Goal: Navigation & Orientation: Understand site structure

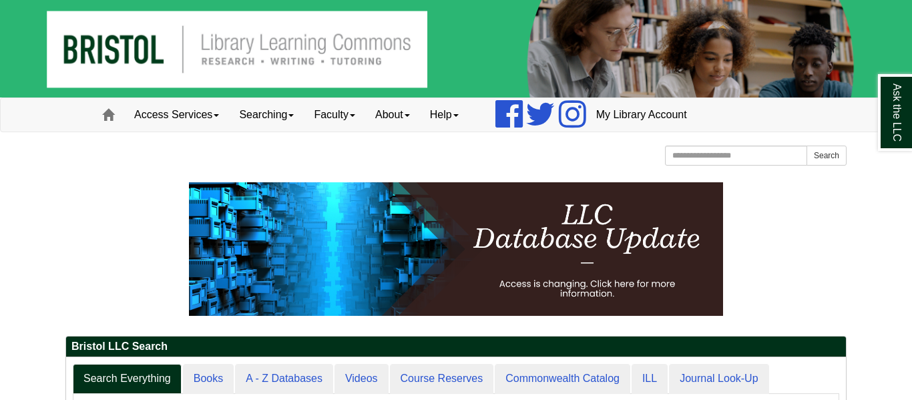
click at [791, 228] on p at bounding box center [455, 249] width 781 height 134
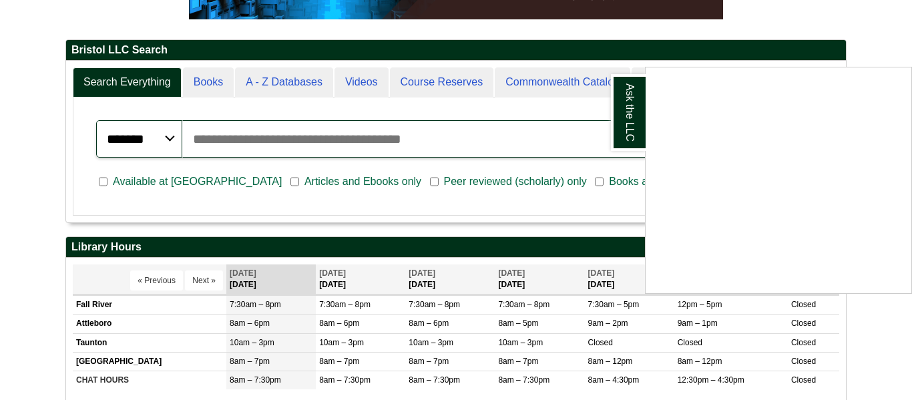
scroll to position [297, 0]
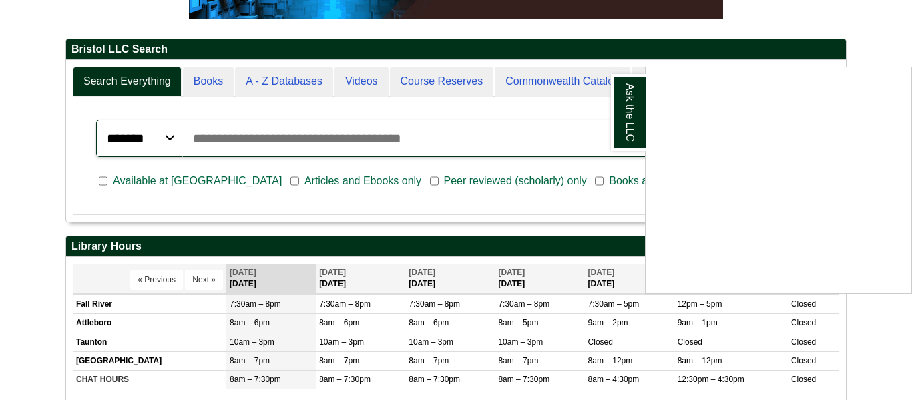
click at [285, 83] on div "Ask the LLC" at bounding box center [456, 200] width 912 height 400
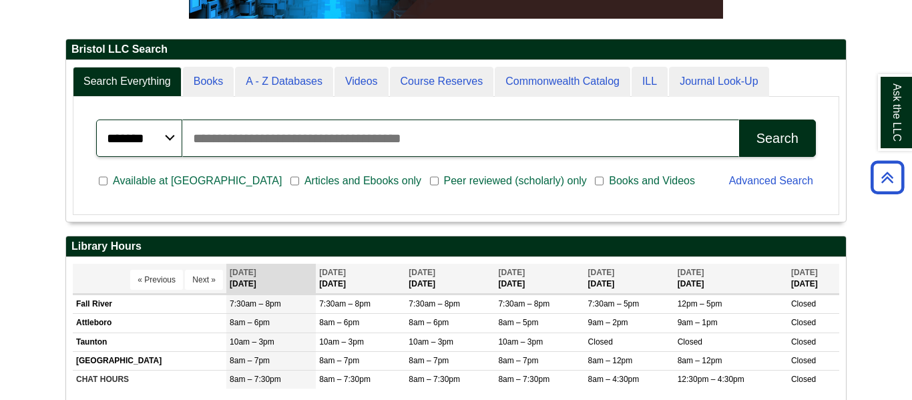
scroll to position [162, 780]
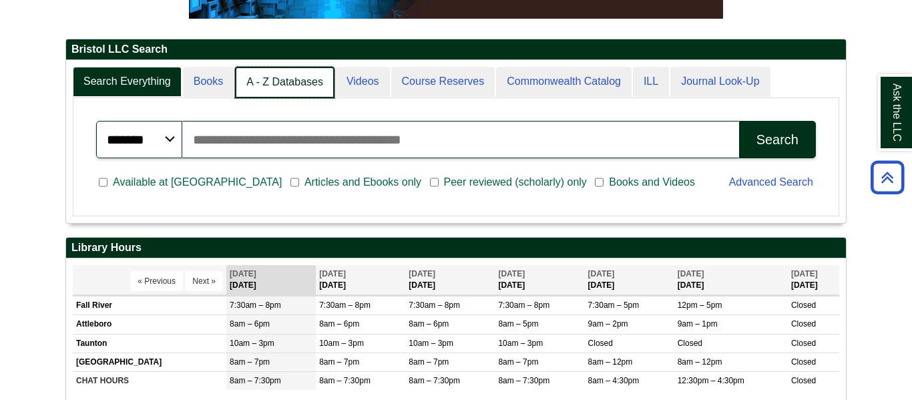
click at [285, 83] on link "A - Z Databases" at bounding box center [285, 82] width 100 height 31
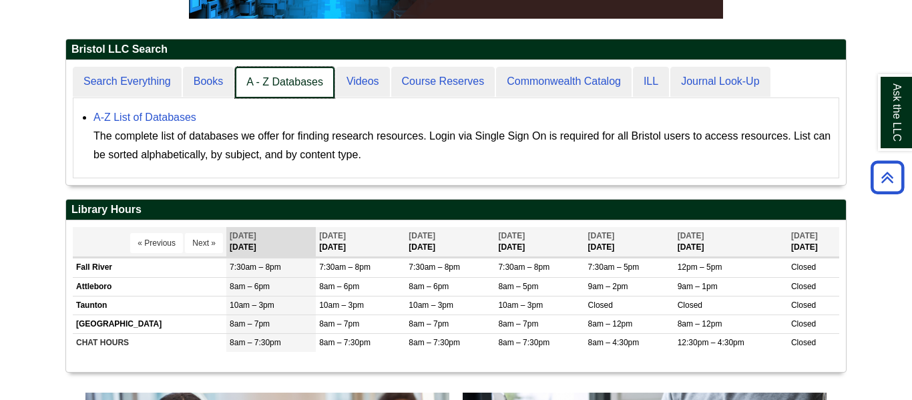
scroll to position [125, 780]
click at [285, 83] on link "A - Z Databases" at bounding box center [285, 82] width 100 height 31
click at [256, 90] on link "A - Z Databases" at bounding box center [285, 82] width 100 height 31
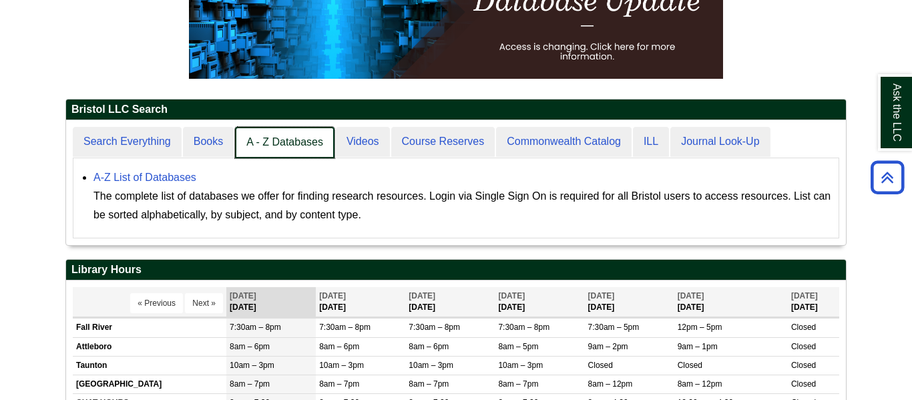
scroll to position [219, 0]
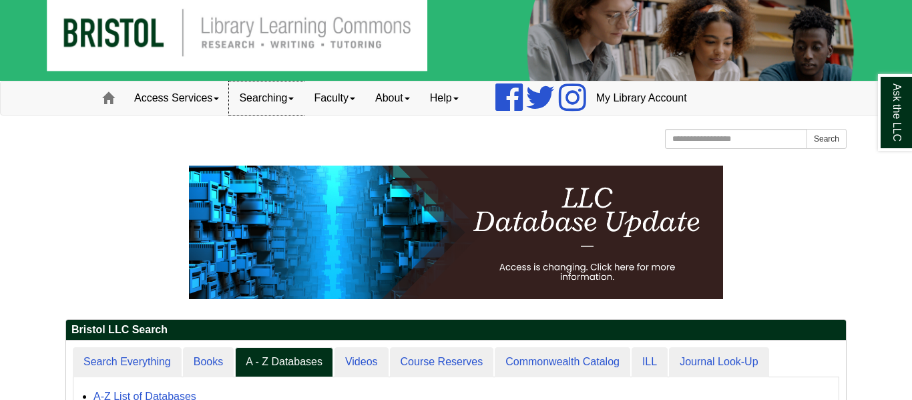
click at [293, 97] on link "Searching" at bounding box center [266, 97] width 75 height 33
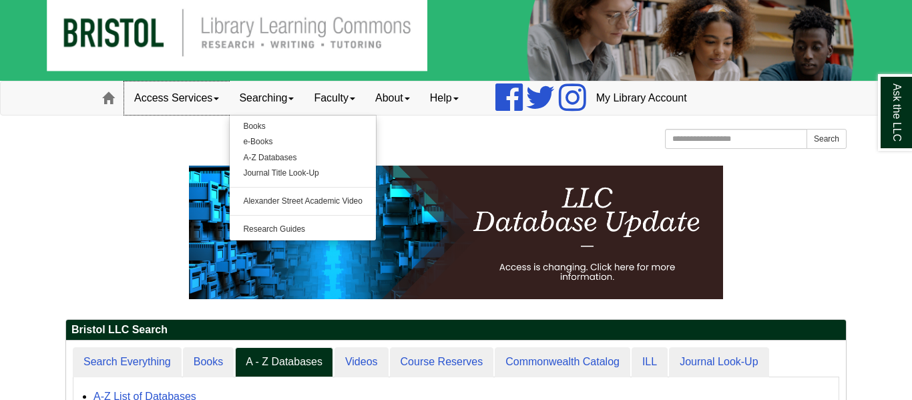
click at [201, 96] on link "Access Services" at bounding box center [176, 97] width 105 height 33
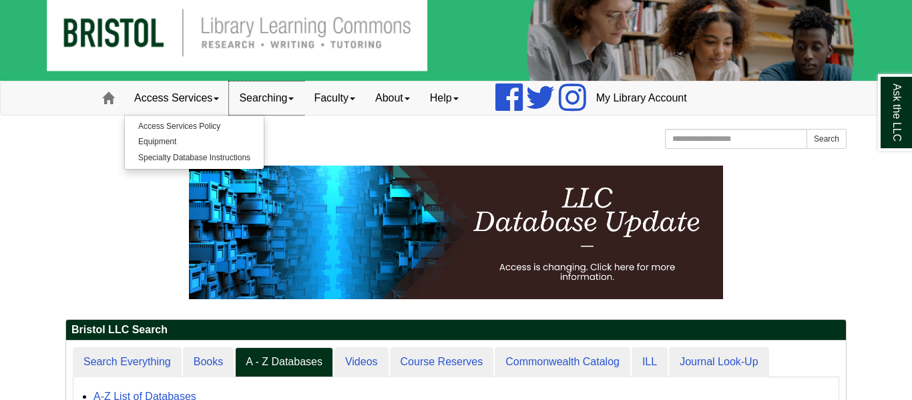
click at [259, 95] on link "Searching" at bounding box center [266, 97] width 75 height 33
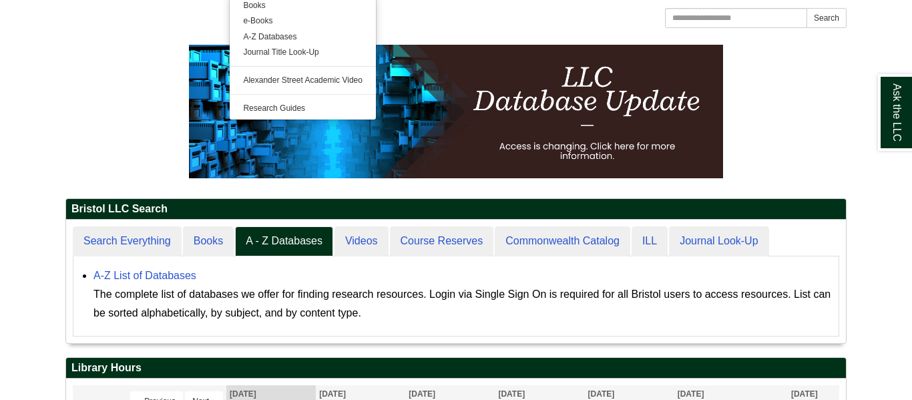
scroll to position [124, 780]
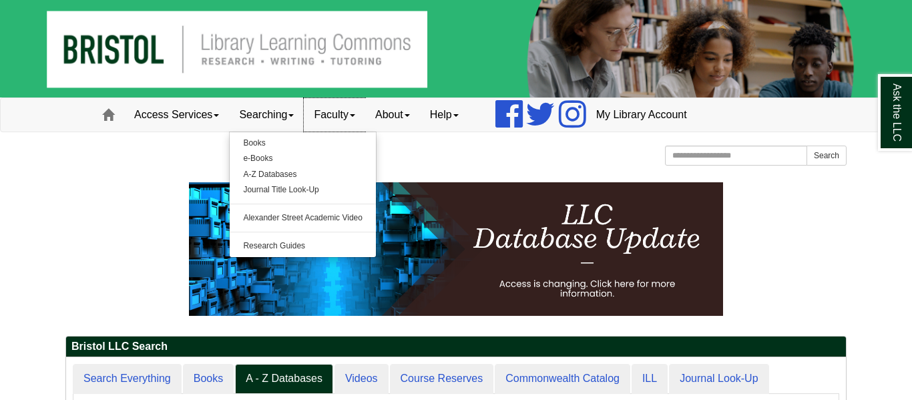
click at [342, 108] on link "Faculty" at bounding box center [334, 114] width 61 height 33
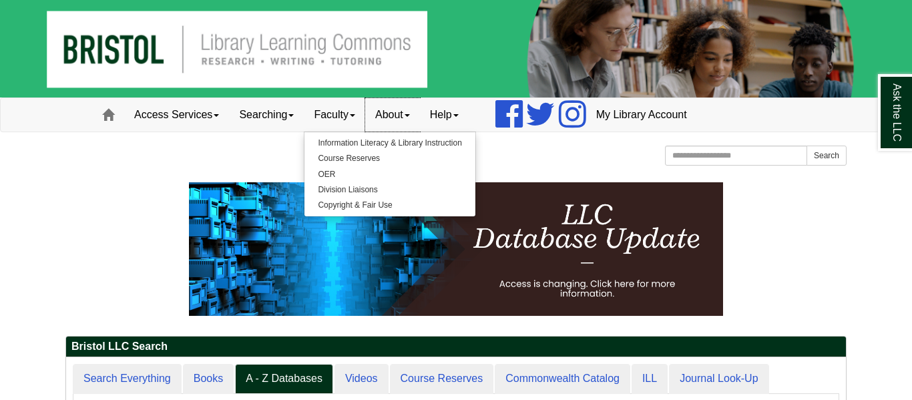
click at [408, 118] on link "About" at bounding box center [392, 114] width 55 height 33
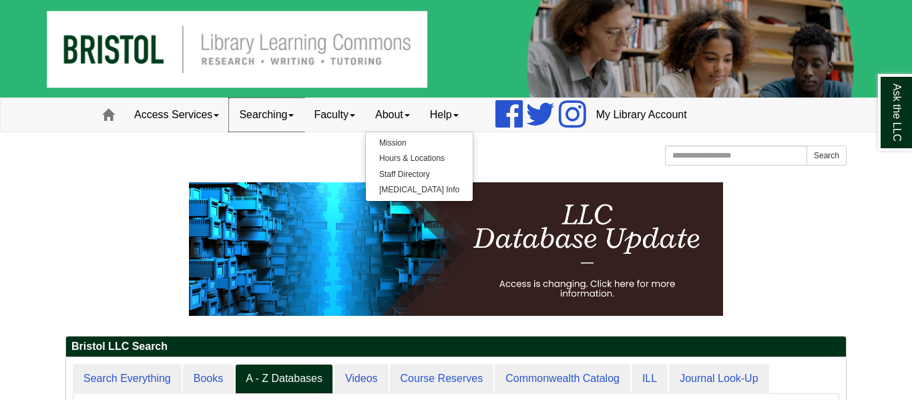
click at [254, 121] on link "Searching" at bounding box center [266, 114] width 75 height 33
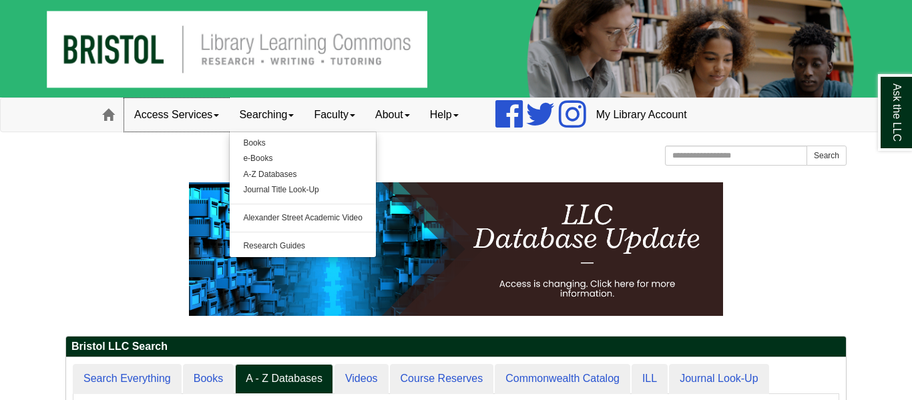
click at [200, 121] on link "Access Services" at bounding box center [176, 114] width 105 height 33
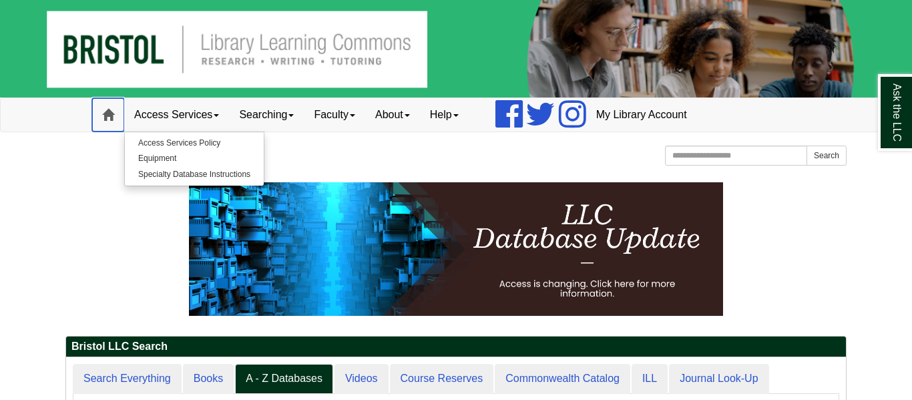
click at [112, 115] on span at bounding box center [108, 115] width 12 height 12
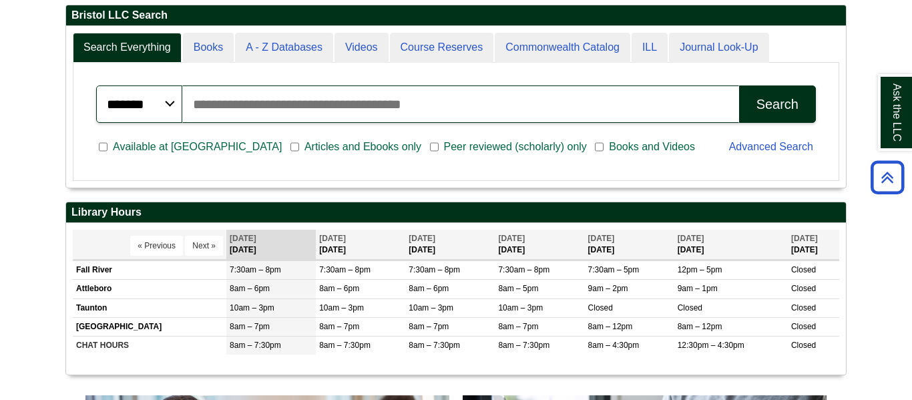
scroll to position [333, 0]
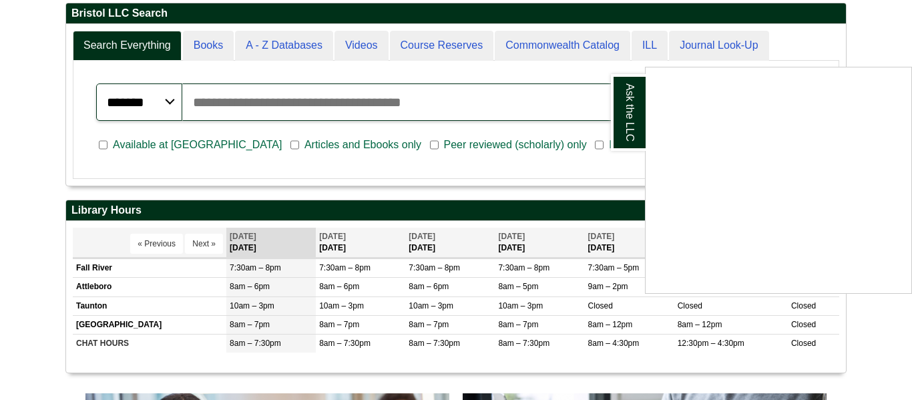
click at [287, 43] on div "Ask the LLC" at bounding box center [456, 200] width 912 height 400
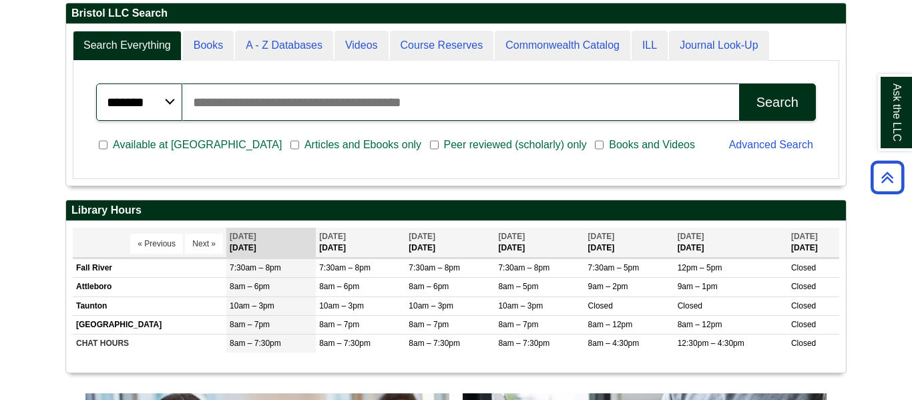
scroll to position [160, 780]
